Goal: Find specific page/section: Find specific page/section

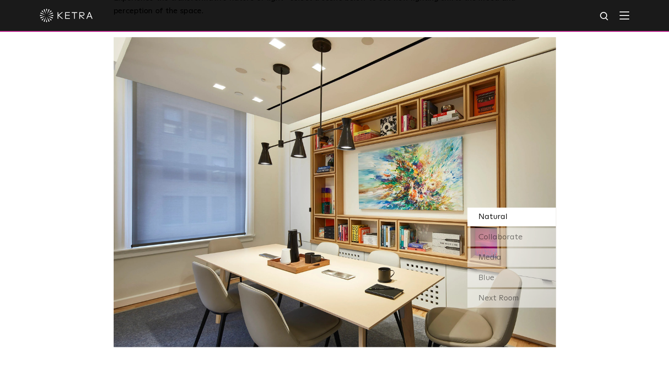
scroll to position [779, 0]
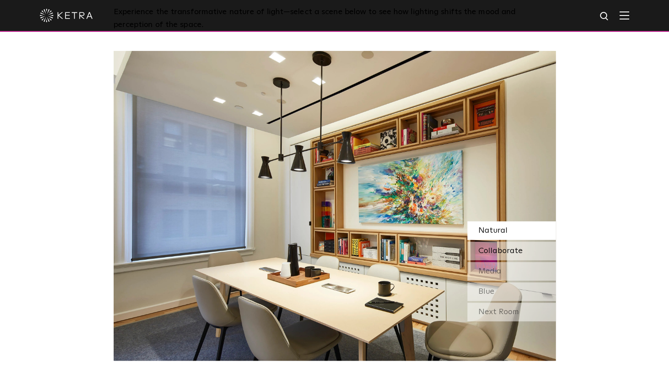
click at [530, 242] on div "Collaborate" at bounding box center [512, 251] width 88 height 19
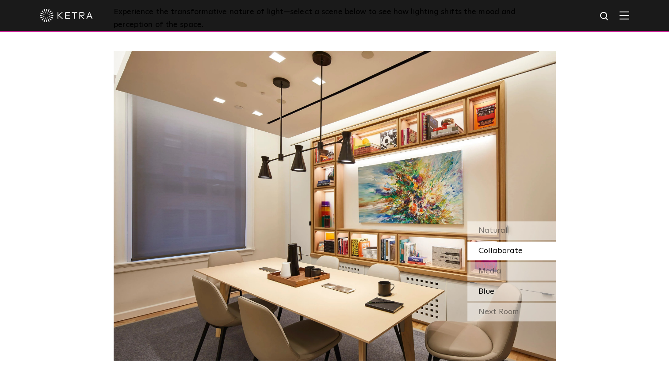
click at [507, 282] on div "Blue" at bounding box center [512, 291] width 88 height 19
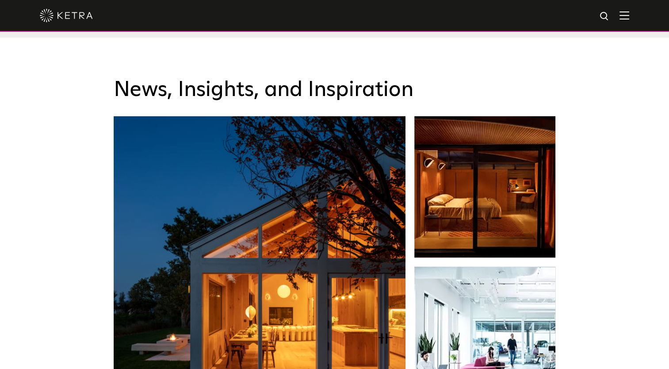
scroll to position [1362, 0]
drag, startPoint x: 626, startPoint y: 20, endPoint x: 635, endPoint y: 15, distance: 9.7
click at [635, 15] on div at bounding box center [334, 16] width 669 height 32
click at [629, 15] on img at bounding box center [625, 15] width 10 height 8
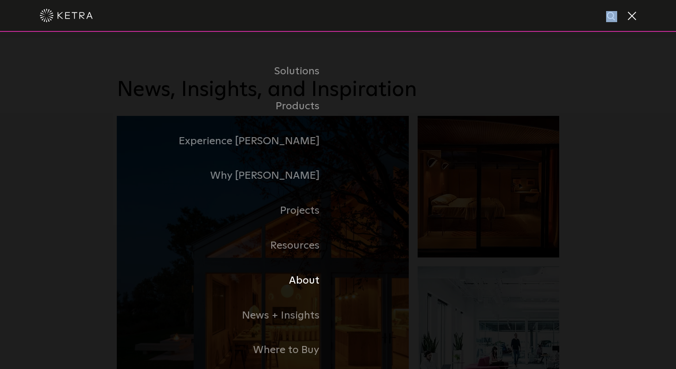
click at [313, 281] on link "About" at bounding box center [227, 280] width 221 height 35
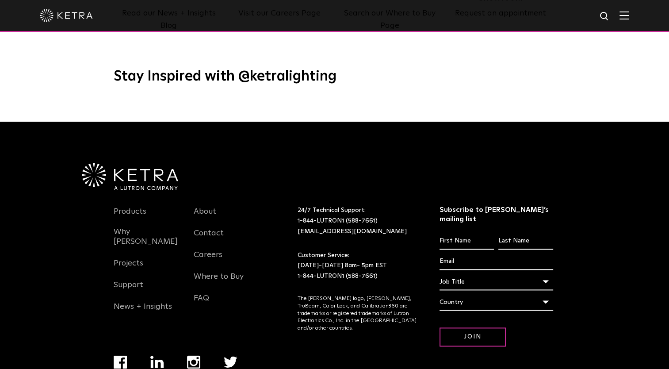
scroll to position [1140, 0]
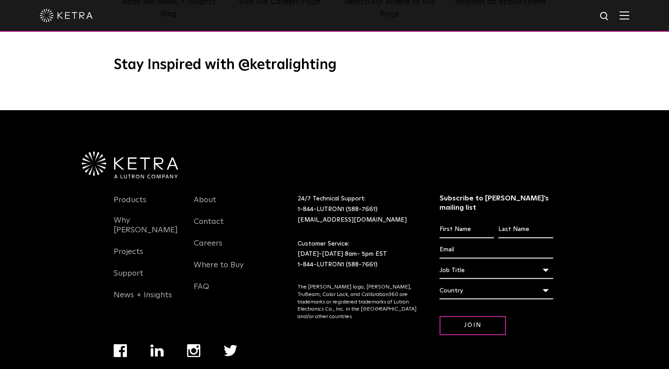
click at [199, 344] on img "Navigation Menu" at bounding box center [193, 350] width 13 height 13
